Goal: Find specific page/section: Find specific page/section

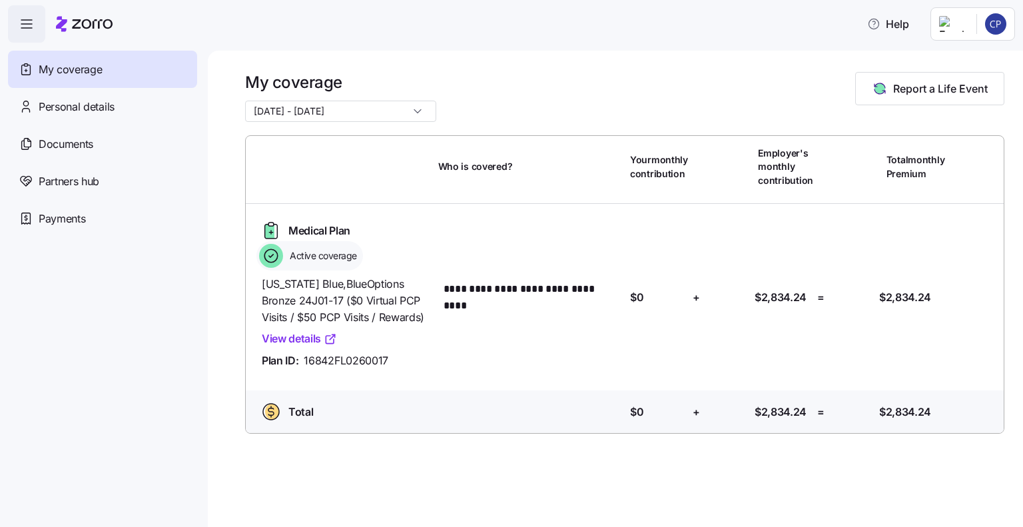
click at [398, 114] on input "[DATE] - [DATE]" at bounding box center [340, 111] width 191 height 21
click at [532, 106] on div "My coverage [DATE] - [DATE] Report a Life Event" at bounding box center [625, 97] width 760 height 50
